Goal: Find specific page/section: Find specific page/section

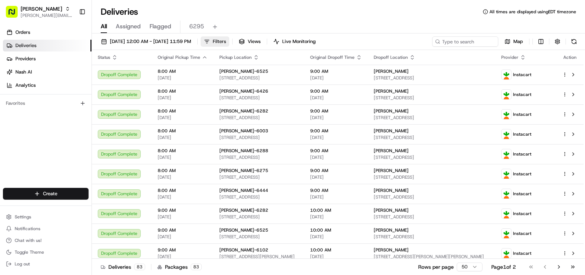
click at [229, 39] on button "Filters" at bounding box center [215, 41] width 29 height 10
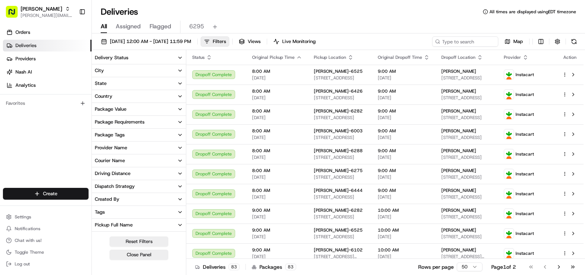
click at [134, 144] on button "Provider Name" at bounding box center [139, 148] width 94 height 13
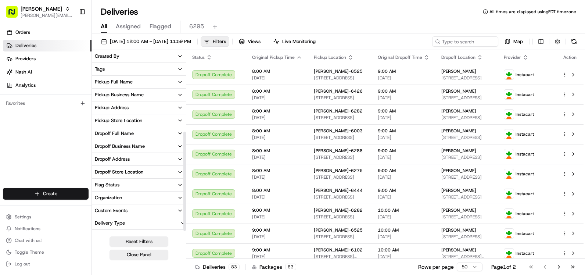
scroll to position [147, 0]
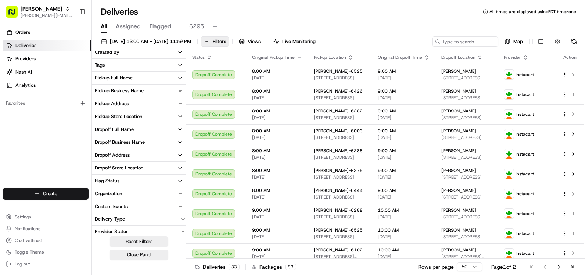
click at [122, 118] on div "Pickup Store Location" at bounding box center [118, 116] width 47 height 7
click at [131, 133] on input at bounding box center [143, 130] width 82 height 12
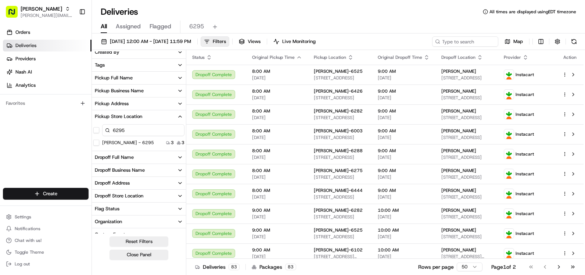
type input "6295"
click at [98, 142] on button "[PERSON_NAME] - 6295" at bounding box center [96, 143] width 6 height 6
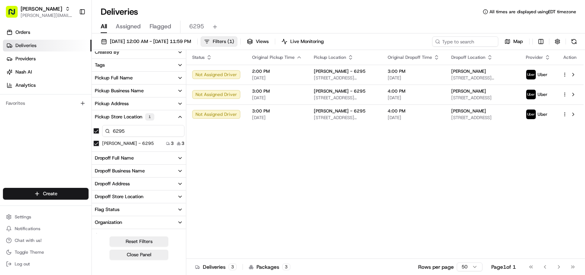
click at [234, 42] on span "( 1 )" at bounding box center [231, 41] width 7 height 7
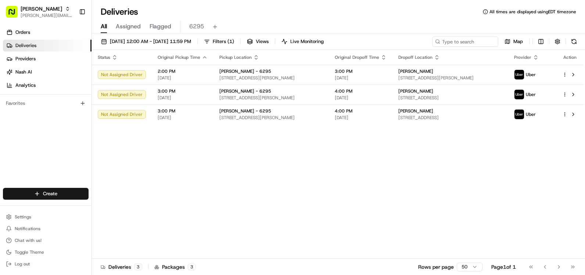
click at [24, 266] on span "Log out" at bounding box center [22, 264] width 15 height 6
